Goal: Task Accomplishment & Management: Use online tool/utility

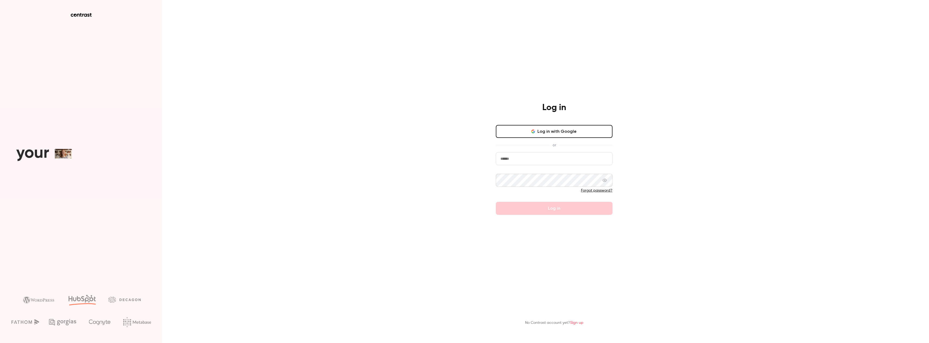
click at [550, 160] on input "email" at bounding box center [554, 158] width 117 height 13
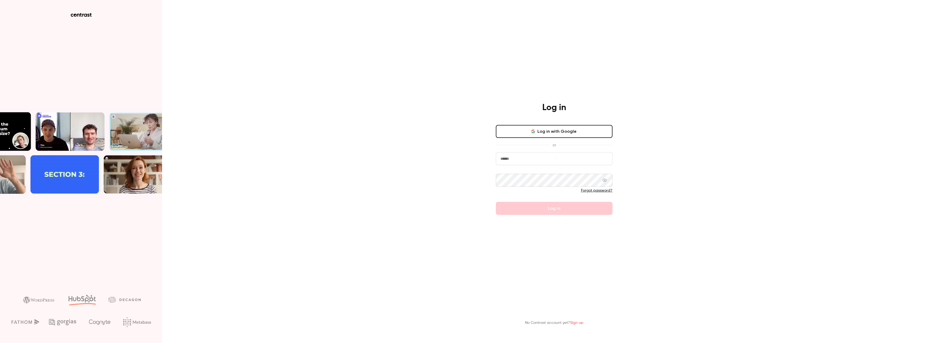
type input "**********"
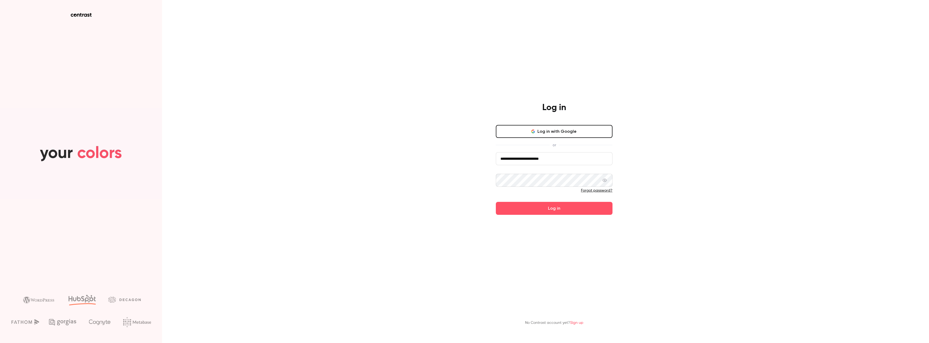
click at [496, 202] on button "Log in" at bounding box center [554, 208] width 117 height 13
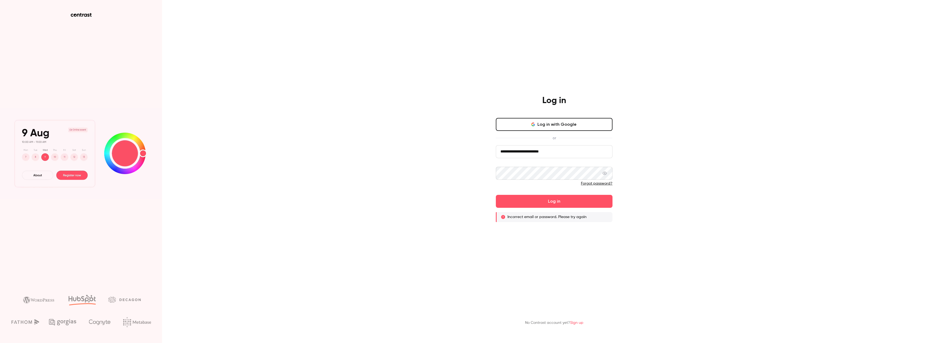
click at [598, 185] on link "Forgot password?" at bounding box center [597, 184] width 32 height 4
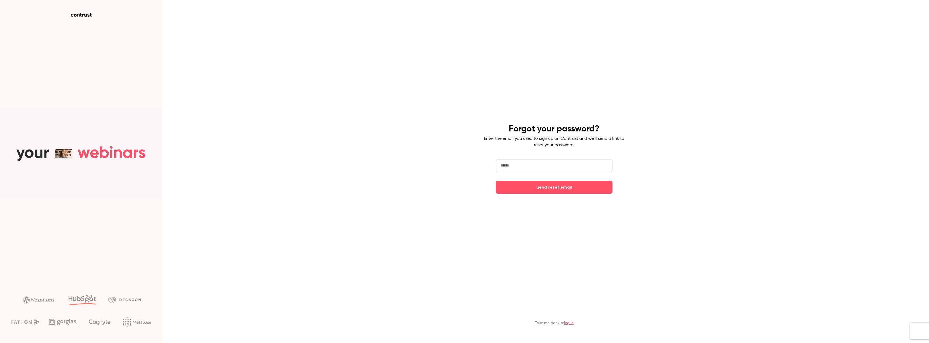
click at [533, 167] on input "email" at bounding box center [554, 165] width 117 height 13
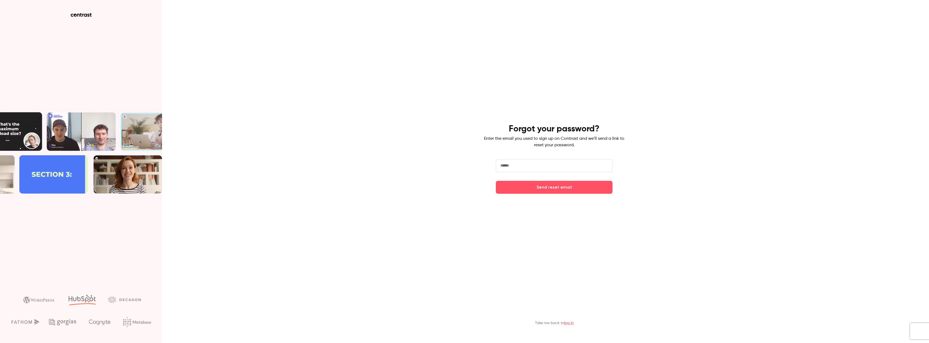
type input "**********"
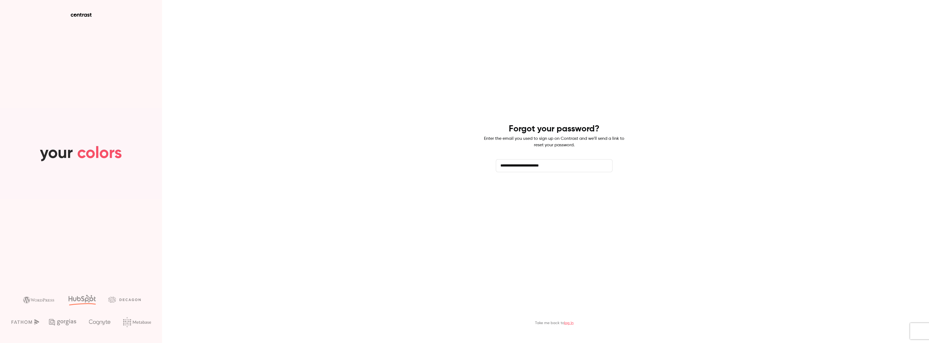
click at [557, 186] on button "Send reset email" at bounding box center [554, 187] width 117 height 13
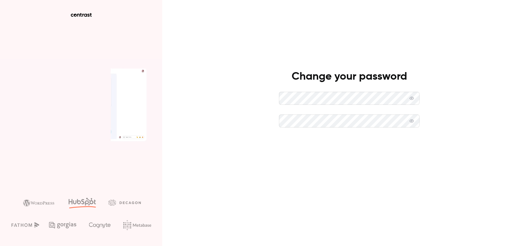
click at [337, 147] on button "Set new password" at bounding box center [349, 143] width 140 height 13
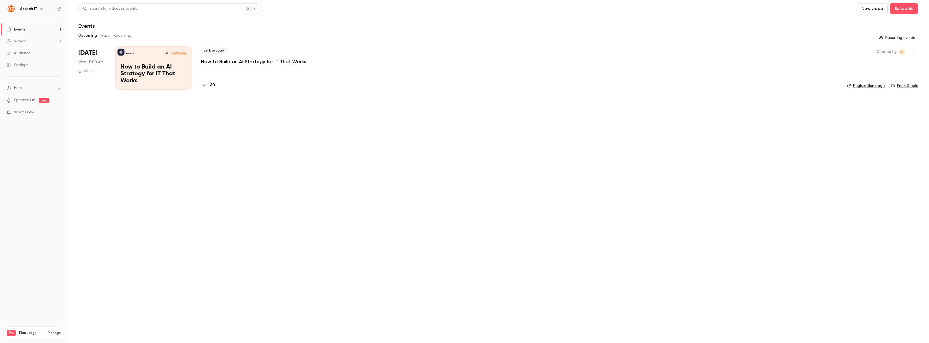
click at [23, 62] on link "Settings" at bounding box center [34, 65] width 68 height 12
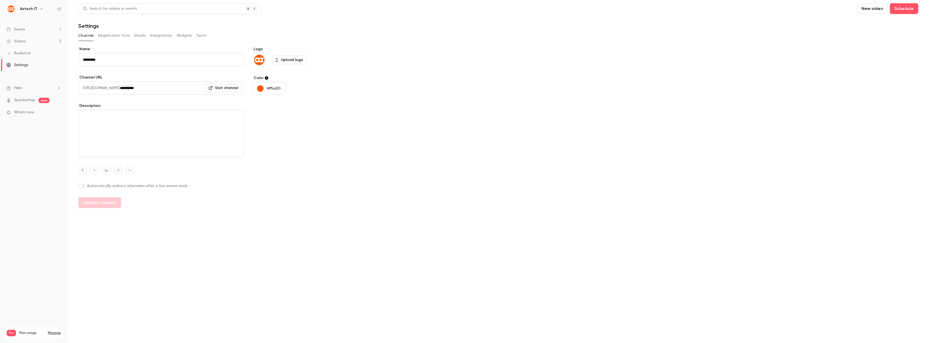
click at [204, 37] on button "Team" at bounding box center [201, 35] width 10 height 9
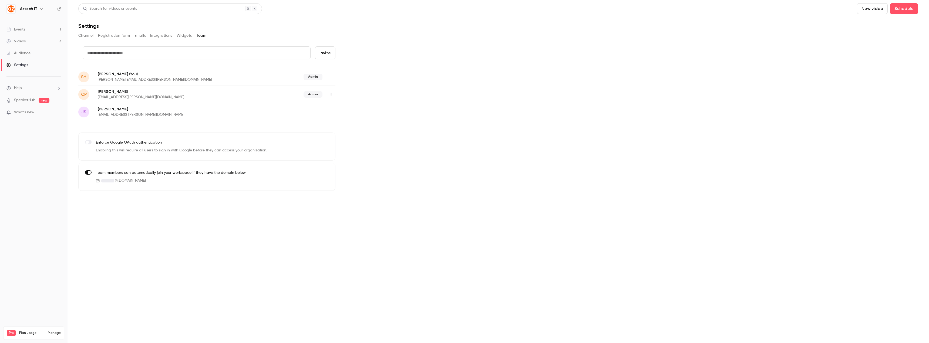
click at [28, 111] on span "What's new" at bounding box center [24, 113] width 20 height 6
click at [21, 100] on div at bounding box center [464, 171] width 929 height 343
click at [30, 100] on link "SpeakerHub" at bounding box center [24, 100] width 21 height 6
click at [28, 30] on link "Events 1" at bounding box center [34, 29] width 68 height 12
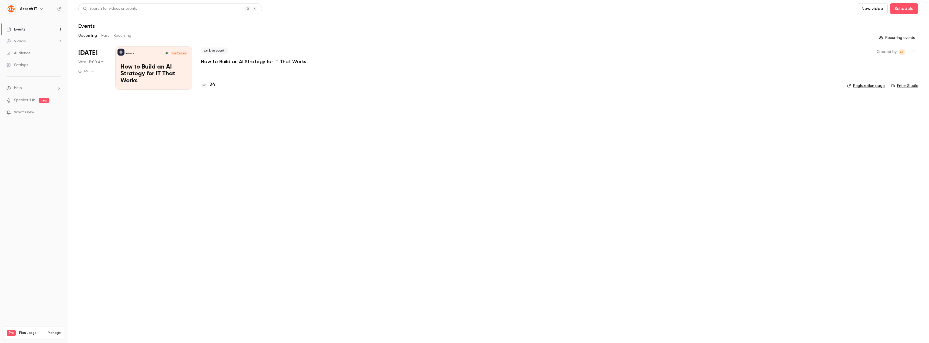
click at [215, 62] on p "How to Build an AI Strategy for IT That Works" at bounding box center [253, 61] width 105 height 6
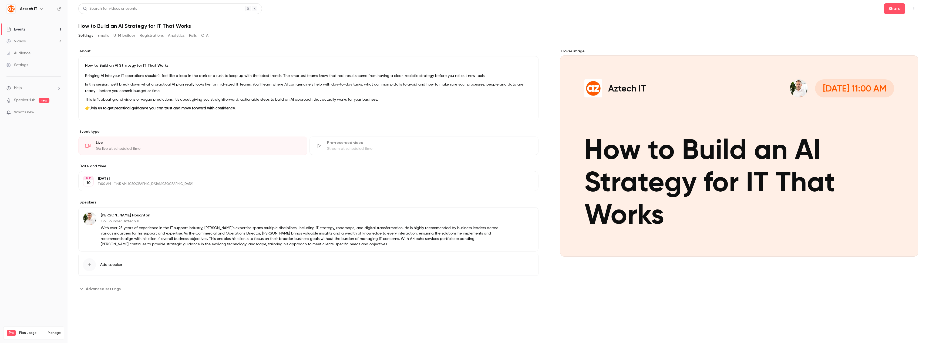
click at [518, 85] on div "Cover image" at bounding box center [739, 153] width 358 height 208
click at [0, 0] on input "Aztech IT [DATE] 11:00 AM How to Build an AI Strategy for IT That Works" at bounding box center [0, 0] width 0 height 0
drag, startPoint x: 206, startPoint y: 194, endPoint x: 520, endPoint y: 321, distance: 338.7
click at [518, 246] on main "Search for videos or events Share How to Build an AI Strategy for IT That Works…" at bounding box center [499, 171] width 862 height 343
click at [102, 39] on button "Emails" at bounding box center [102, 35] width 11 height 9
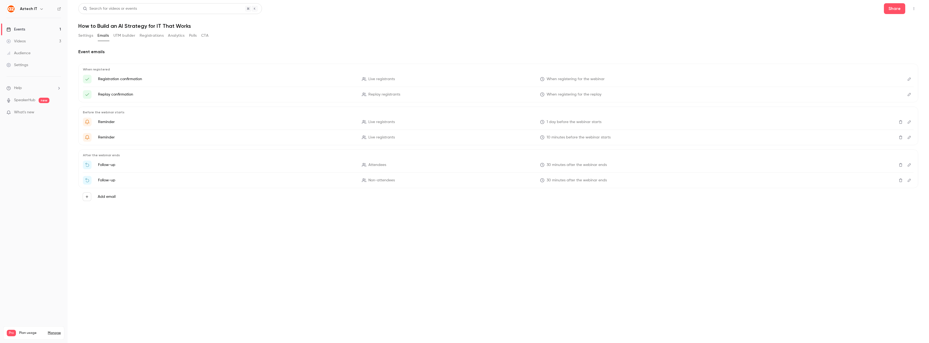
click at [159, 36] on button "Registrations" at bounding box center [152, 35] width 24 height 9
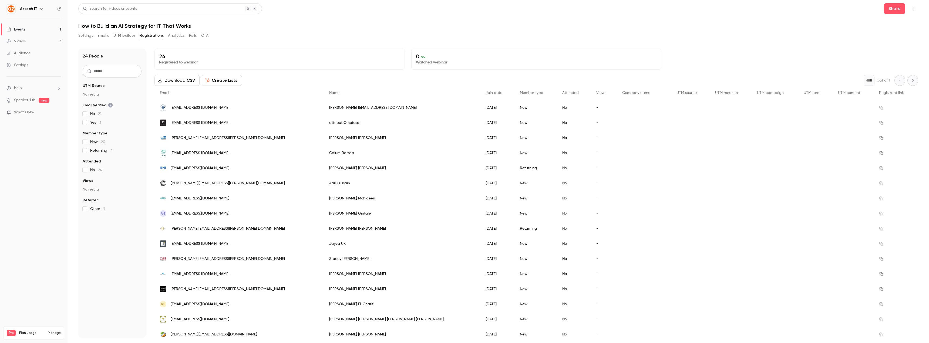
click at [21, 43] on div "Videos" at bounding box center [15, 41] width 19 height 5
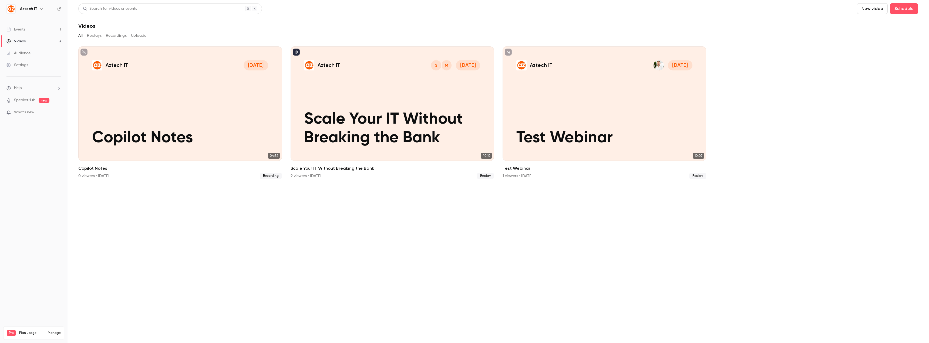
click at [518, 229] on section "Search for videos or events New video Schedule Videos All Replays Recordings Up…" at bounding box center [498, 171] width 840 height 337
click at [518, 11] on button "Schedule" at bounding box center [904, 8] width 28 height 11
click at [518, 32] on div at bounding box center [464, 171] width 929 height 343
click at [518, 6] on button "New video" at bounding box center [872, 8] width 31 height 11
click at [518, 44] on div at bounding box center [464, 171] width 929 height 343
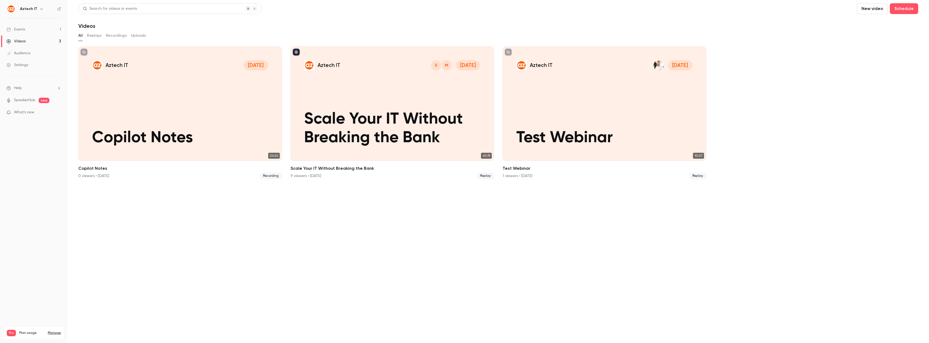
drag, startPoint x: 402, startPoint y: 256, endPoint x: 247, endPoint y: 251, distance: 155.1
click at [264, 246] on section "Search for videos or events New video Schedule Videos All Replays Recordings Up…" at bounding box center [498, 171] width 840 height 337
click at [518, 10] on button "New video" at bounding box center [872, 8] width 31 height 11
click at [518, 70] on div at bounding box center [464, 171] width 929 height 343
click at [518, 10] on button "Schedule" at bounding box center [904, 8] width 28 height 11
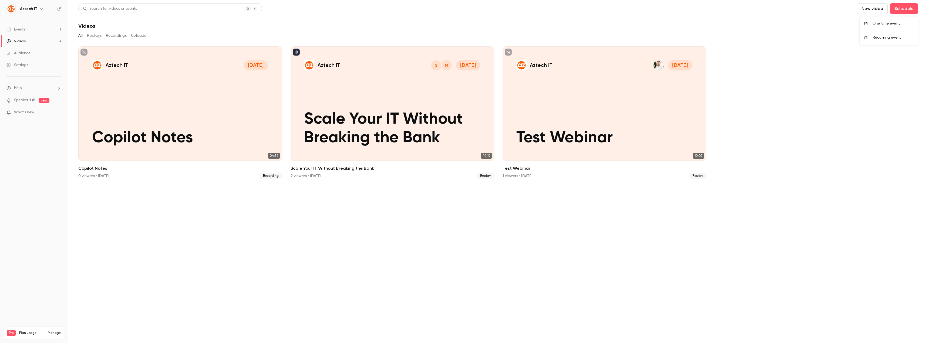
click at [518, 24] on div "One time event" at bounding box center [893, 23] width 41 height 5
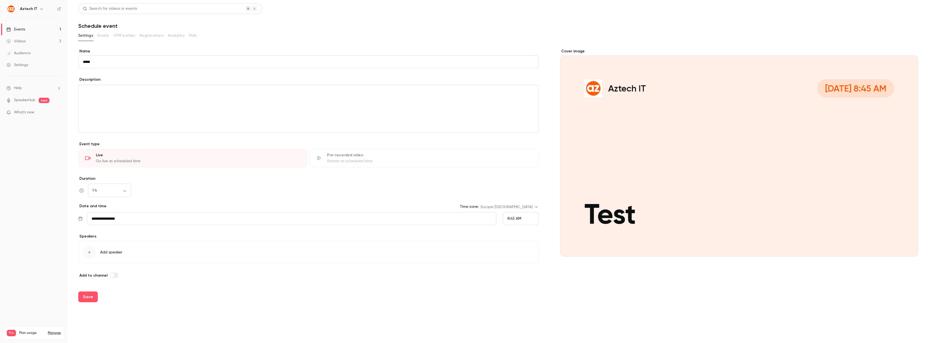
type input "**********"
click at [125, 112] on div "editor" at bounding box center [309, 109] width 460 height 48
click at [132, 64] on input "**********" at bounding box center [308, 61] width 460 height 13
click at [112, 116] on div "To enrich screen reader interactions, please activate Accessibility in Grammarl…" at bounding box center [309, 109] width 460 height 48
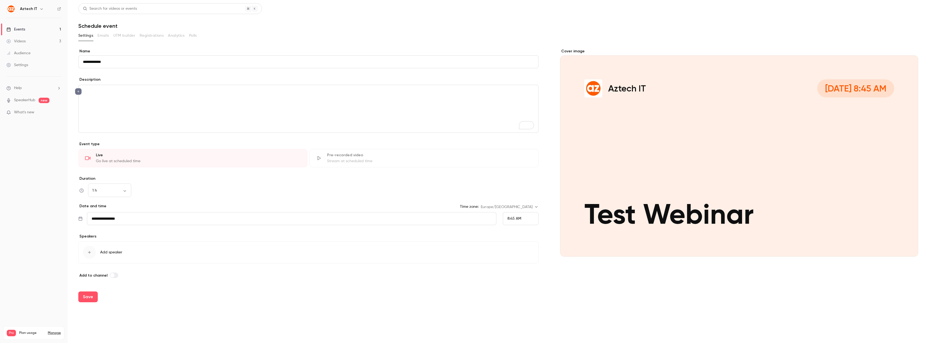
click at [512, 217] on span "8:45 AM" at bounding box center [514, 219] width 14 height 4
click at [518, 177] on span "9:00 AM" at bounding box center [514, 179] width 15 height 4
click at [116, 93] on p "To enrich screen reader interactions, please activate Accessibility in Grammarl…" at bounding box center [308, 91] width 451 height 6
click at [80, 246] on button "Save" at bounding box center [87, 297] width 19 height 11
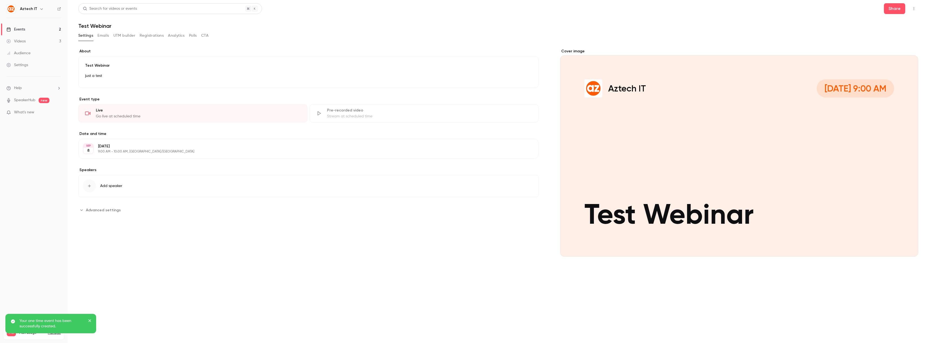
click at [108, 37] on button "Emails" at bounding box center [102, 35] width 11 height 9
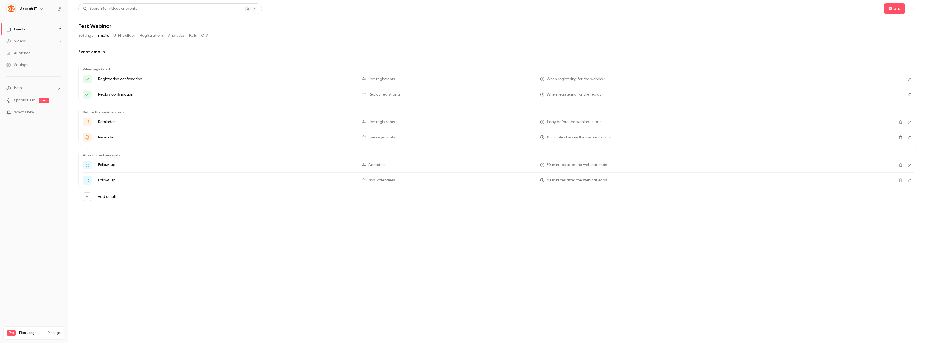
click at [131, 34] on button "UTM builder" at bounding box center [124, 35] width 22 height 9
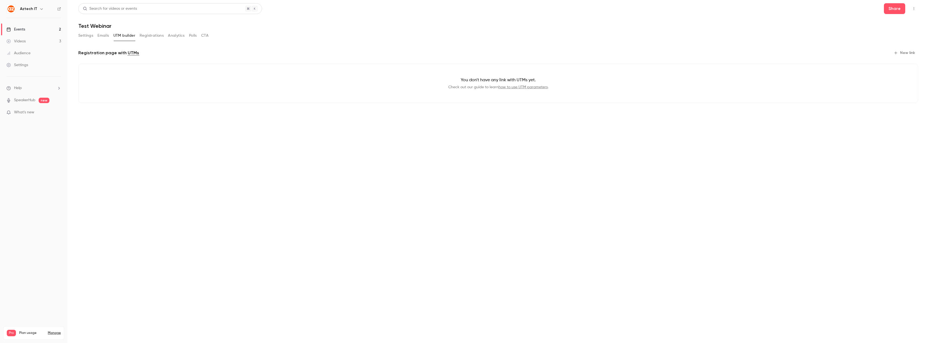
click at [150, 37] on button "Registrations" at bounding box center [152, 35] width 24 height 9
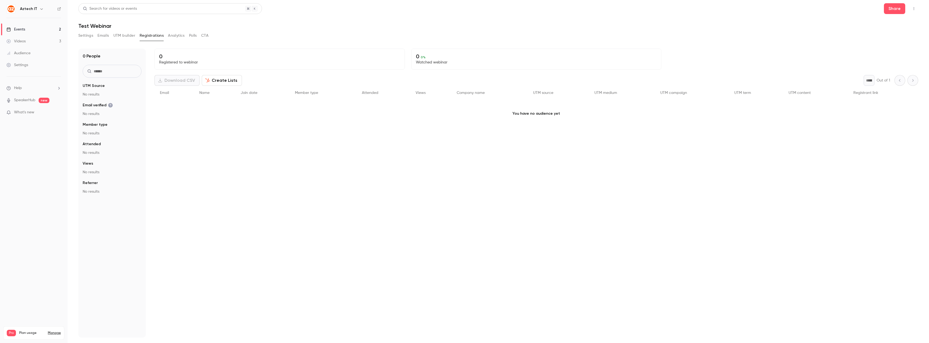
click at [191, 37] on button "Polls" at bounding box center [193, 35] width 8 height 9
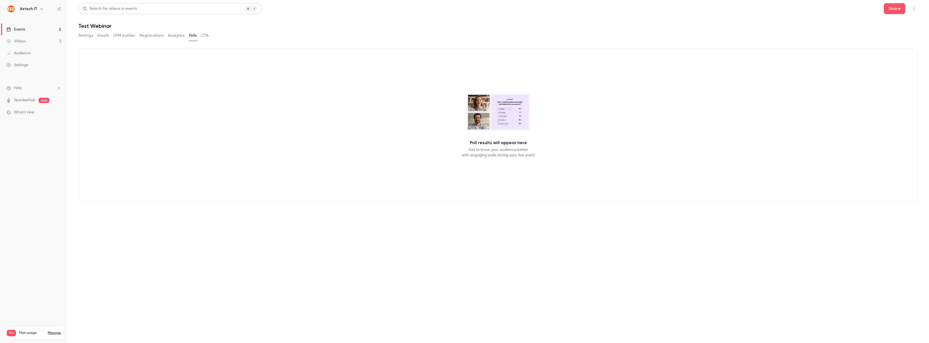
click at [86, 34] on button "Settings" at bounding box center [85, 35] width 15 height 9
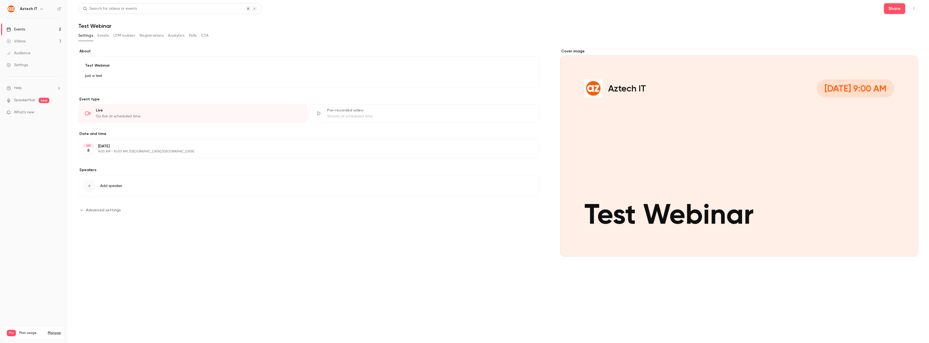
click at [518, 7] on icon "button" at bounding box center [914, 9] width 4 height 4
click at [518, 36] on div "Enter Studio" at bounding box center [893, 36] width 41 height 5
click at [518, 10] on icon "button" at bounding box center [914, 8] width 1 height 3
click at [518, 38] on div "Enter Studio" at bounding box center [893, 36] width 41 height 5
click at [22, 63] on div "Settings" at bounding box center [17, 64] width 22 height 5
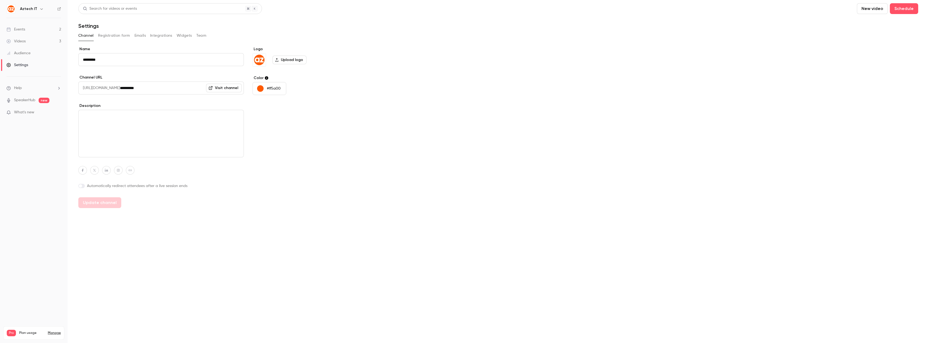
click at [20, 29] on div "Events" at bounding box center [15, 29] width 19 height 5
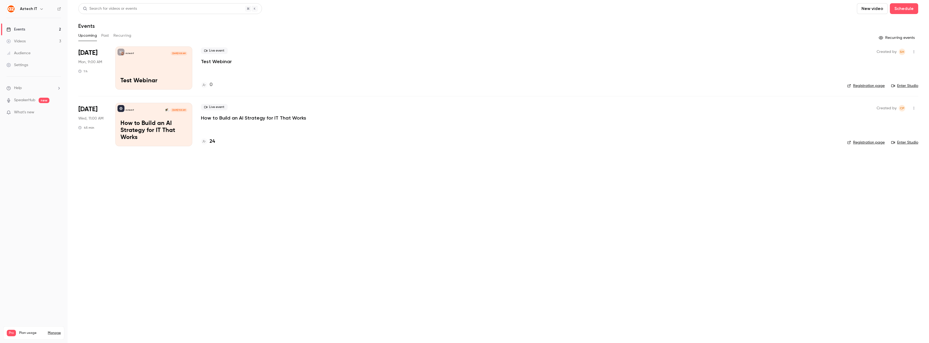
click at [161, 69] on div "Aztech IT [DATE] 9:00 AM Test Webinar" at bounding box center [153, 67] width 77 height 43
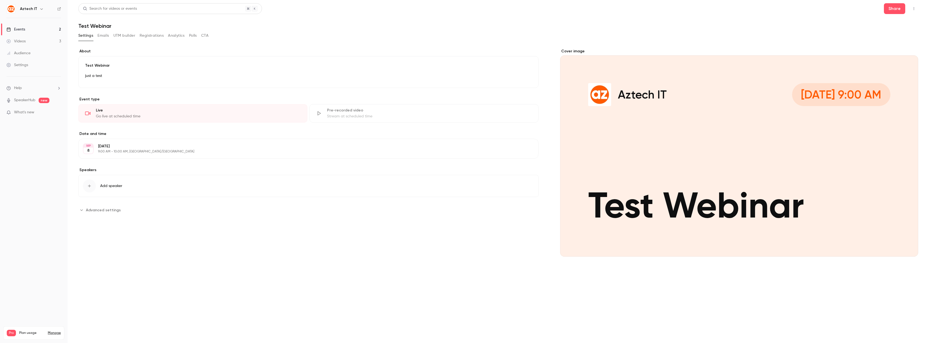
click at [161, 69] on div "Test Webinar just a test Edit" at bounding box center [308, 72] width 460 height 32
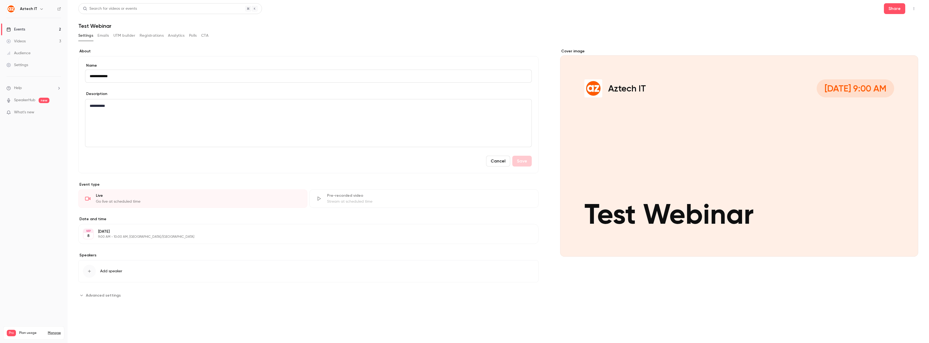
click at [518, 9] on icon "button" at bounding box center [914, 9] width 4 height 4
click at [518, 34] on div "Enter Studio" at bounding box center [893, 36] width 41 height 5
